Goal: Navigation & Orientation: Find specific page/section

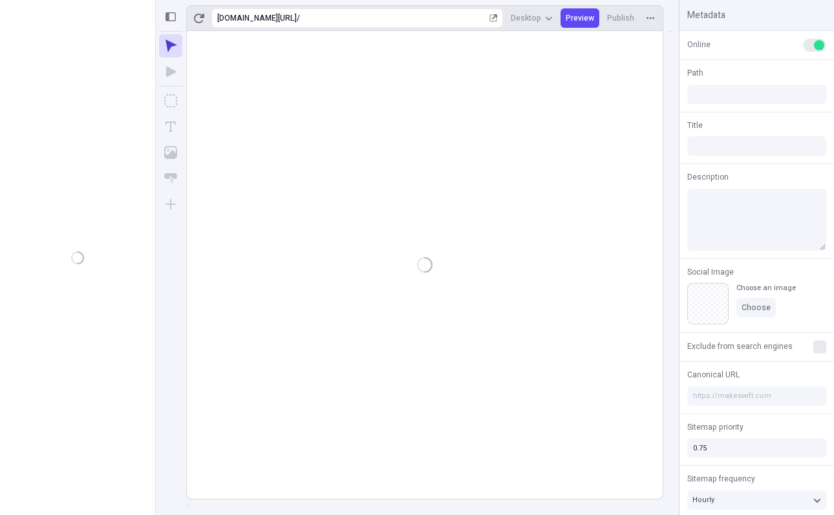
type input "/"
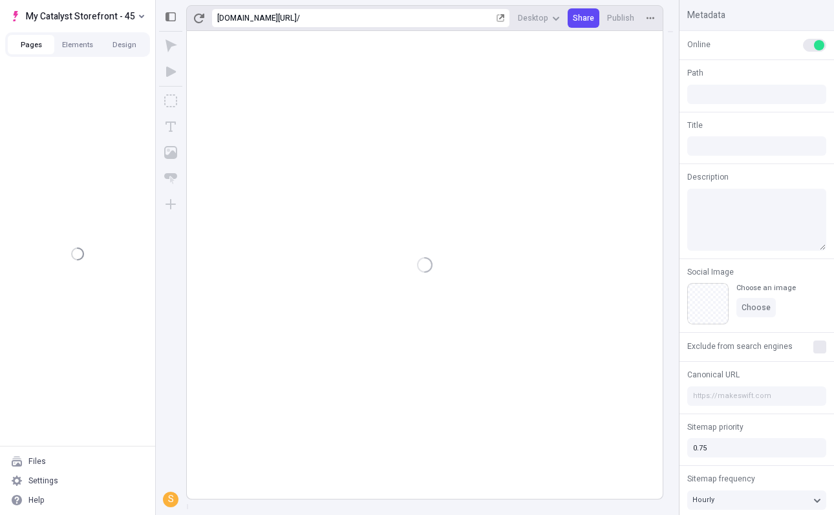
type input "/"
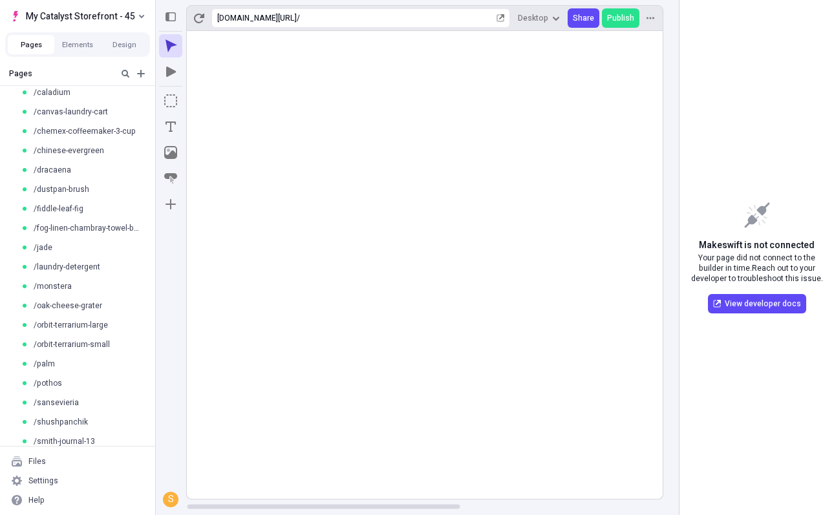
scroll to position [175, 0]
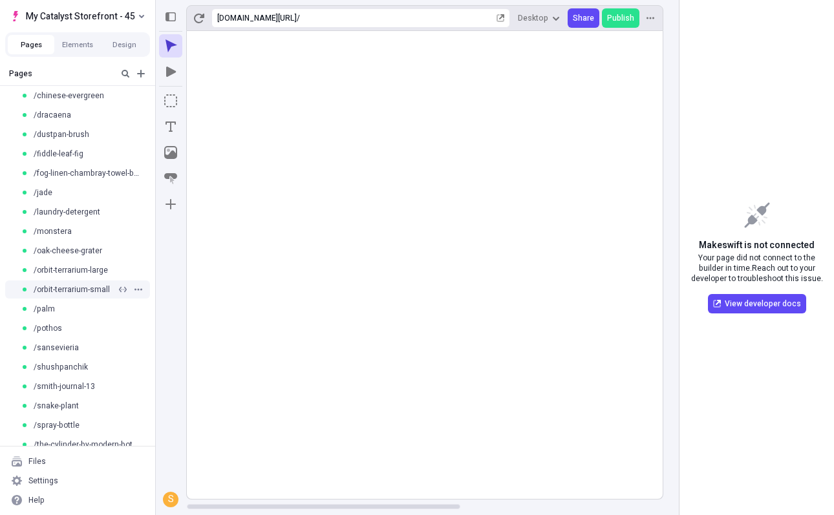
click at [87, 281] on div "/orbit-terrarium-small" at bounding box center [77, 289] width 155 height 19
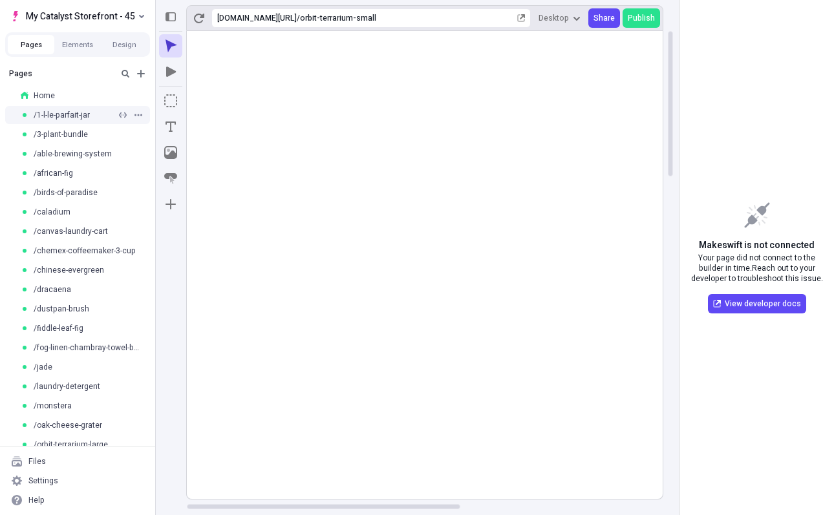
click at [76, 114] on span "/1-l-le-parfait-jar" at bounding box center [62, 115] width 56 height 10
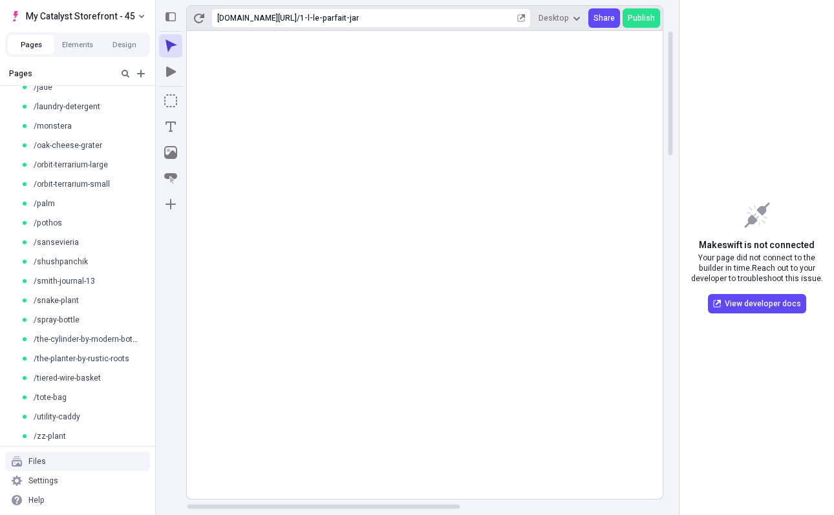
scroll to position [283, 0]
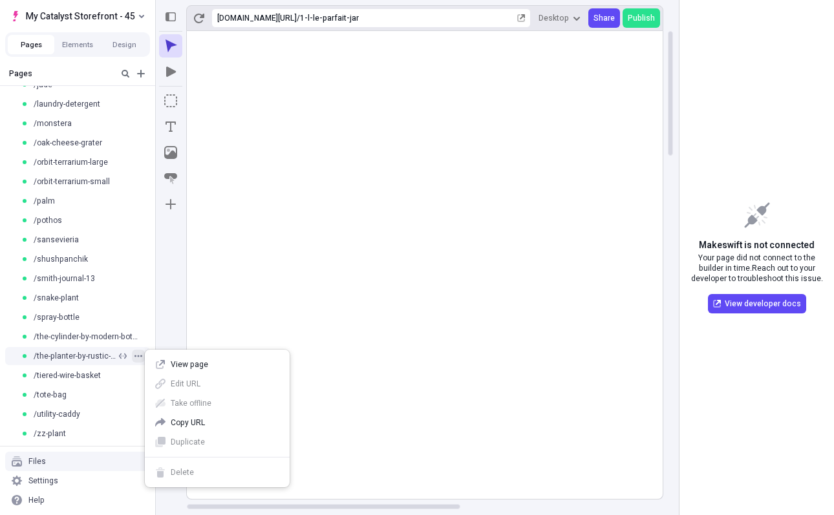
click at [140, 355] on icon "button" at bounding box center [139, 356] width 8 height 8
click at [83, 485] on div "Settings" at bounding box center [77, 480] width 145 height 19
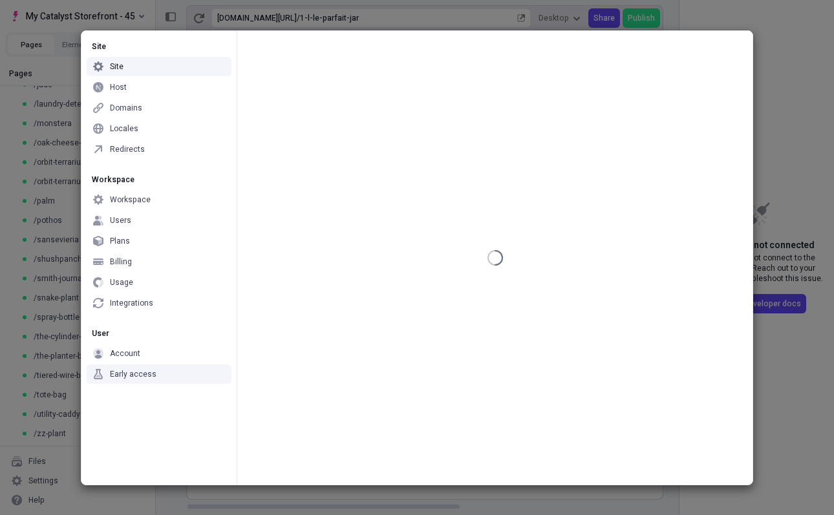
click at [177, 375] on div "Early access" at bounding box center [159, 374] width 145 height 19
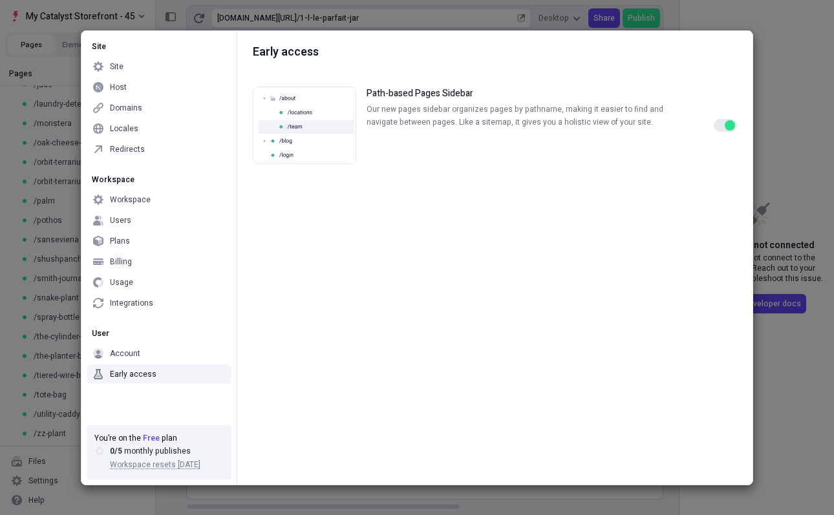
click at [718, 127] on button "button" at bounding box center [725, 125] width 23 height 13
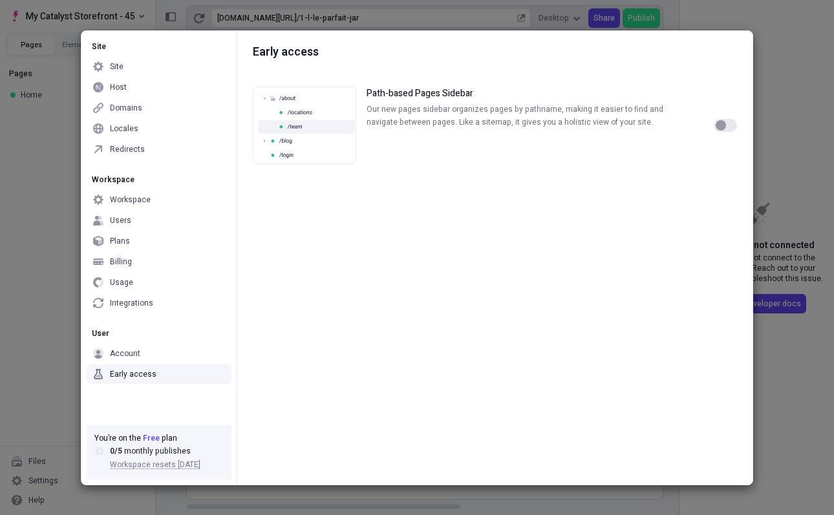
click at [723, 126] on div "button" at bounding box center [721, 125] width 10 height 10
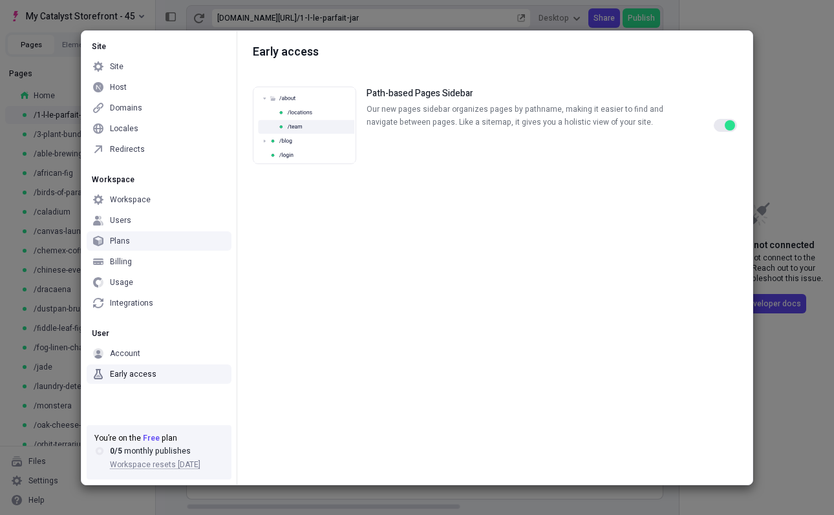
click at [60, 244] on div "Site Site Host Domains Locales Redirects Workspace Workspace Users Plans Billin…" at bounding box center [417, 257] width 834 height 515
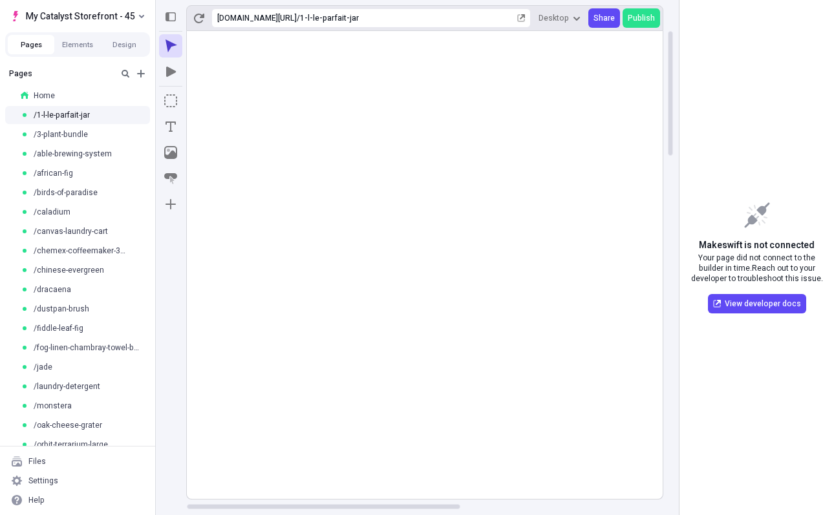
click at [60, 244] on div "/chemex-coffeemaker-3-cup" at bounding box center [77, 250] width 155 height 19
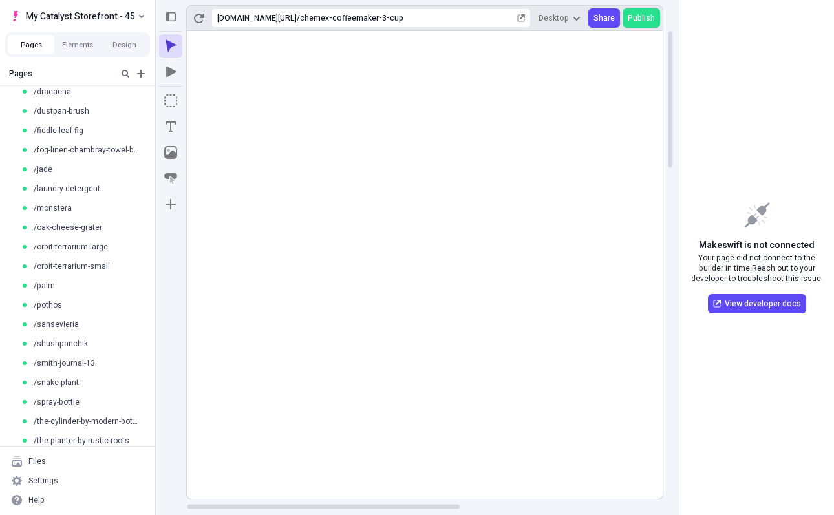
scroll to position [214, 0]
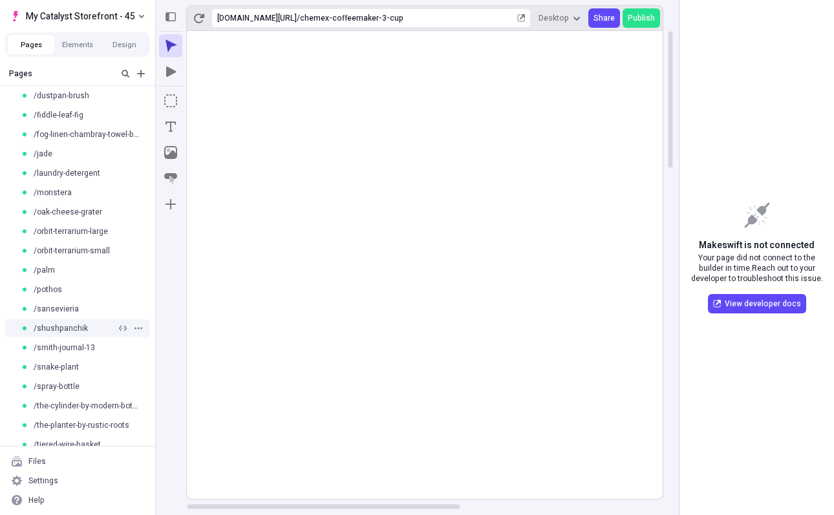
click at [56, 329] on span "/shushpanchik" at bounding box center [61, 328] width 54 height 10
